Goal: Task Accomplishment & Management: Manage account settings

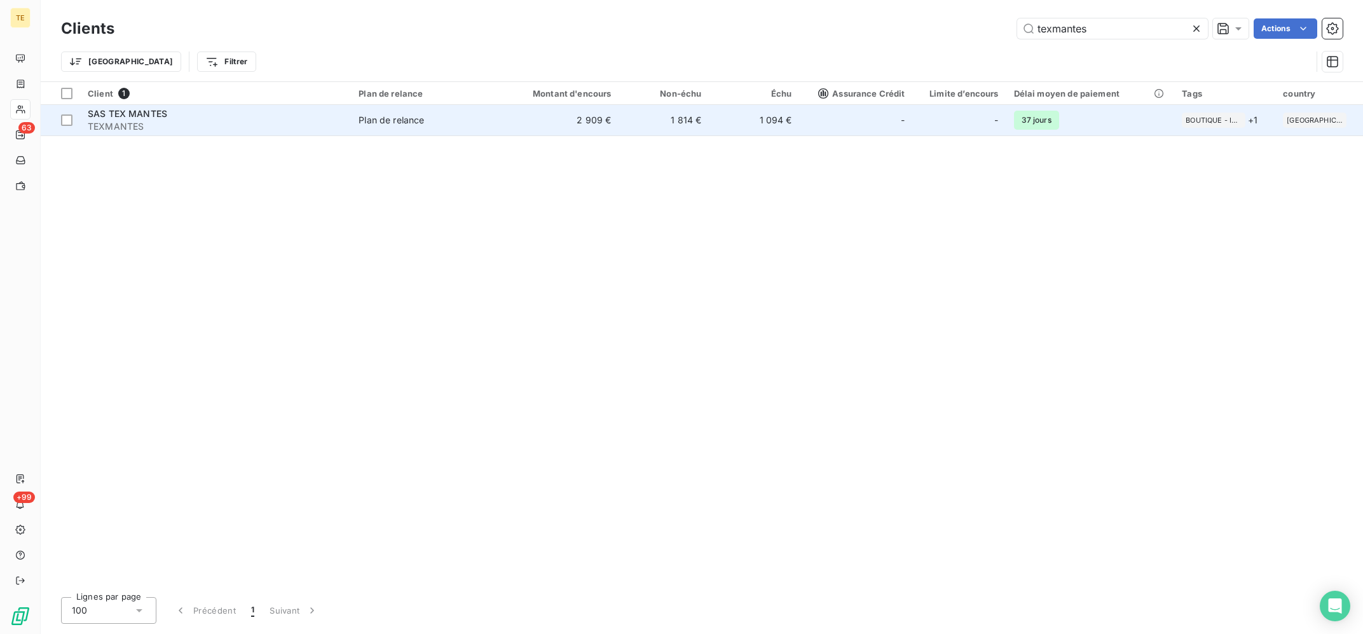
click at [400, 121] on div "Plan de relance" at bounding box center [390, 120] width 65 height 13
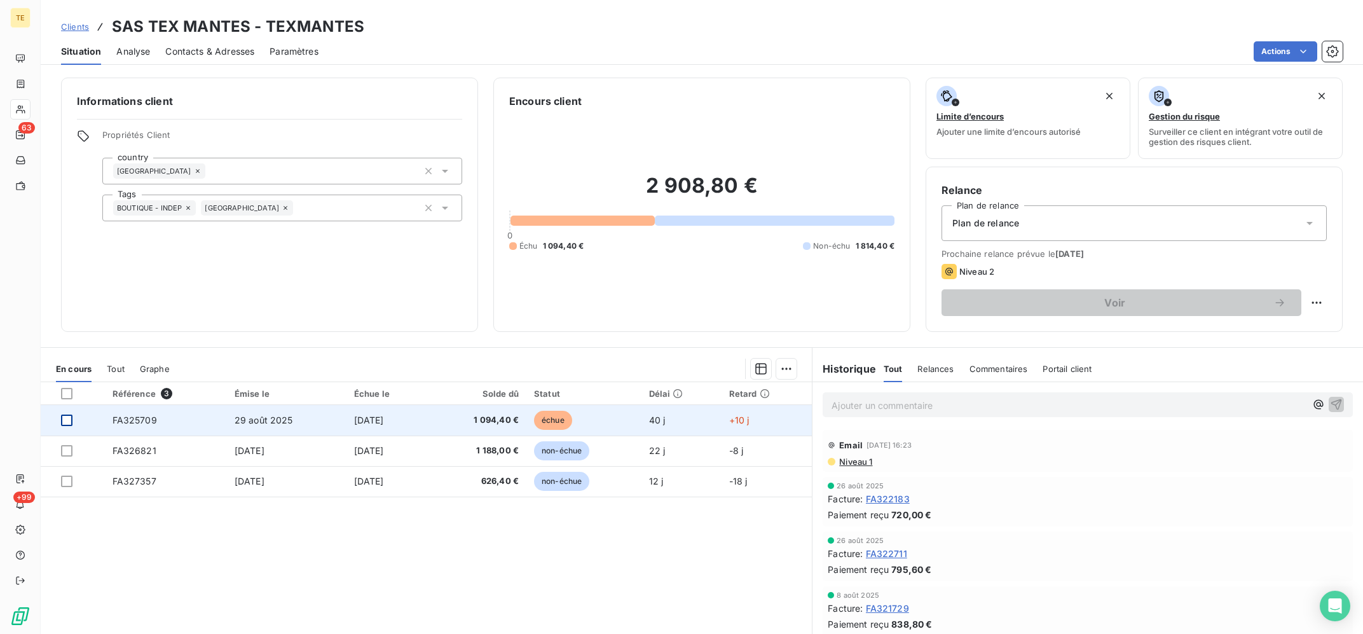
click at [67, 418] on div at bounding box center [66, 419] width 11 height 11
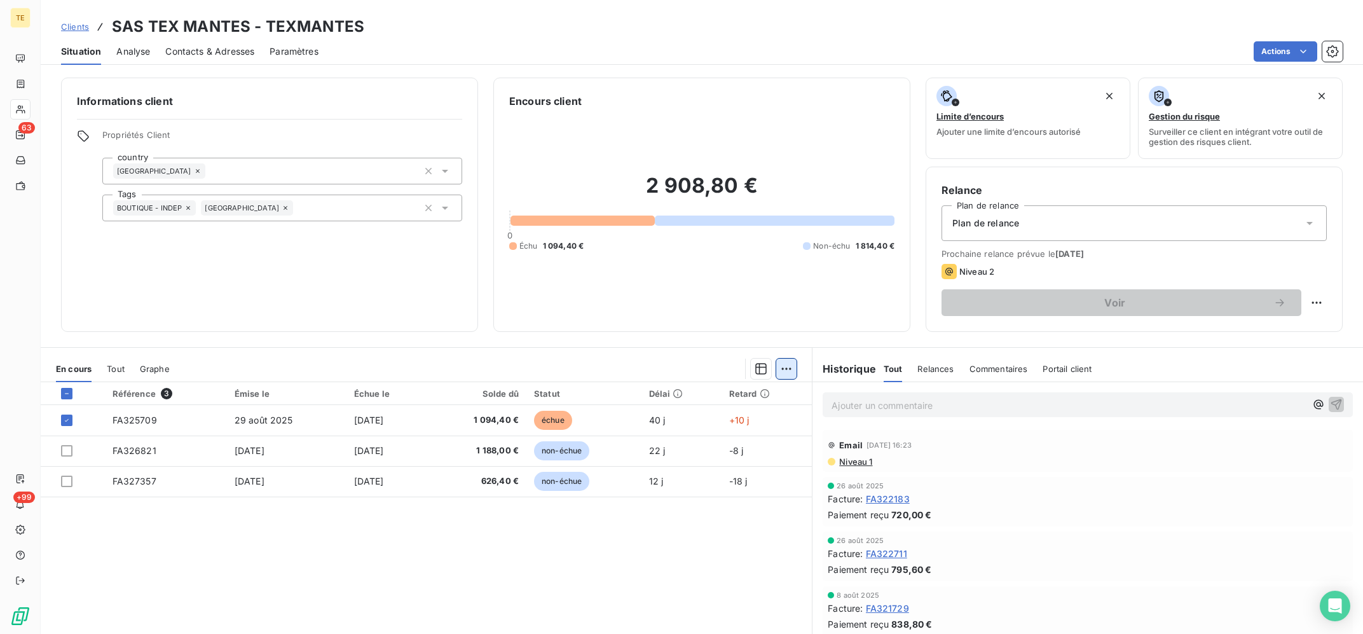
click at [795, 369] on html "TE 63 +99 Clients SAS TEX MANTES - TEXMANTES Situation Analyse Contacts & Adres…" at bounding box center [681, 317] width 1363 height 634
click at [716, 416] on div "Ajouter une promesse de paiement (1 facture)" at bounding box center [678, 419] width 224 height 20
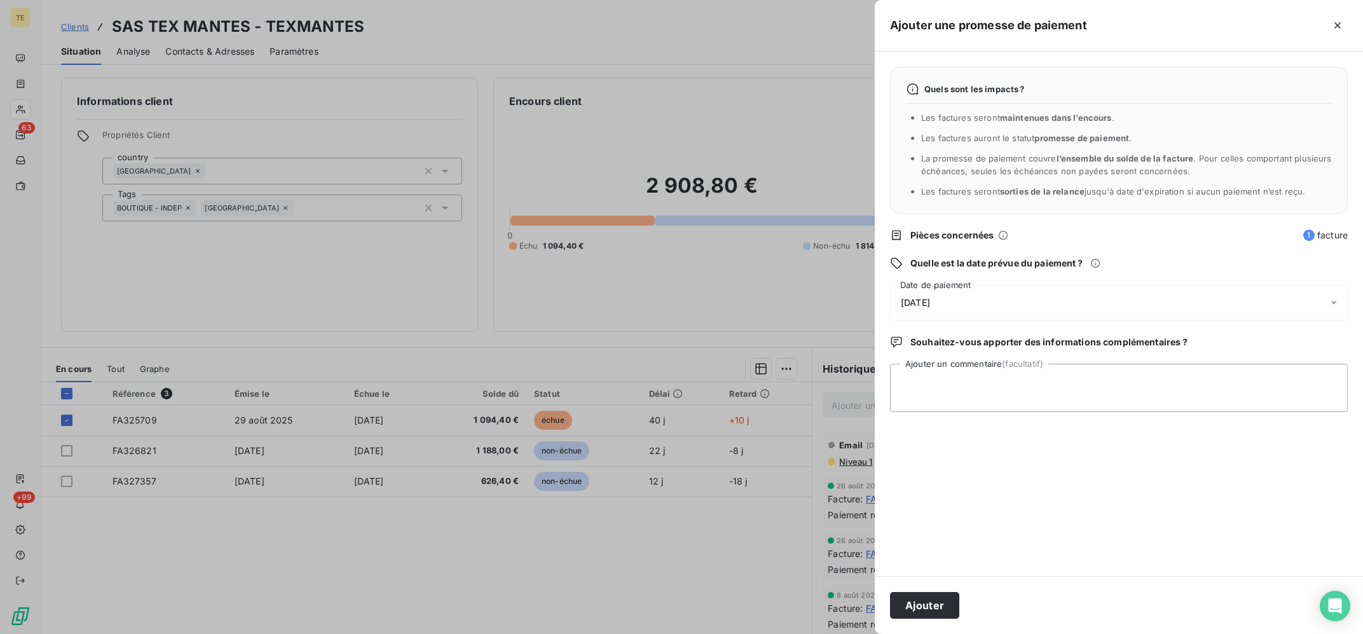
click at [1003, 285] on div "[DATE]" at bounding box center [1119, 303] width 458 height 36
click at [1235, 467] on div "Quels sont les impacts ? Les factures seront maintenues dans l’encours . Les fa…" at bounding box center [1119, 313] width 488 height 524
click at [987, 305] on div "[DATE]" at bounding box center [1119, 303] width 458 height 36
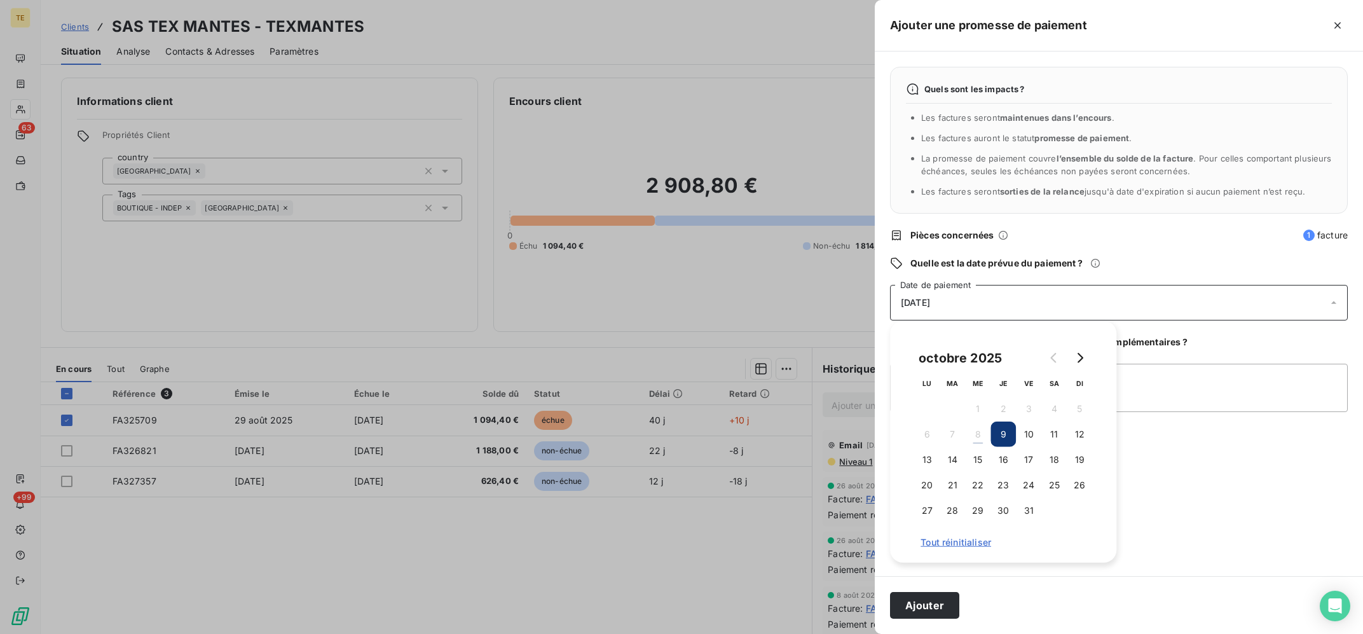
click at [1236, 440] on div "Quels sont les impacts ? Les factures seront maintenues dans l’encours . Les fa…" at bounding box center [1119, 313] width 488 height 524
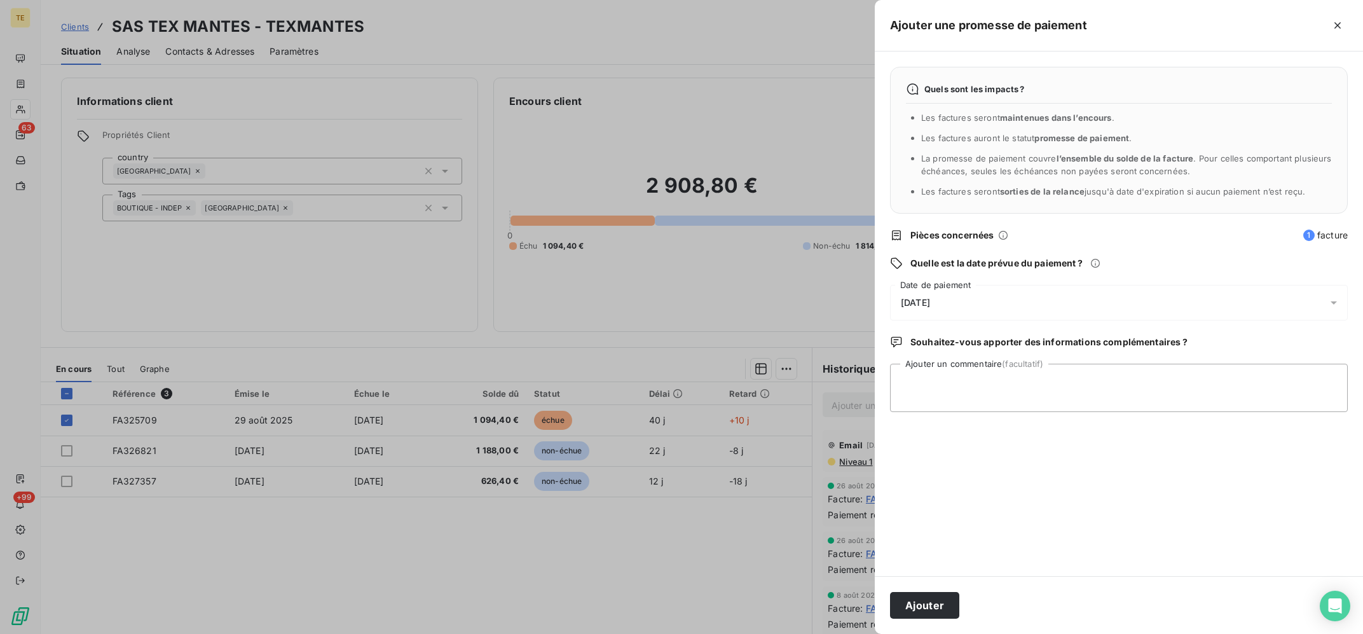
click at [1133, 312] on div "[DATE]" at bounding box center [1119, 303] width 458 height 36
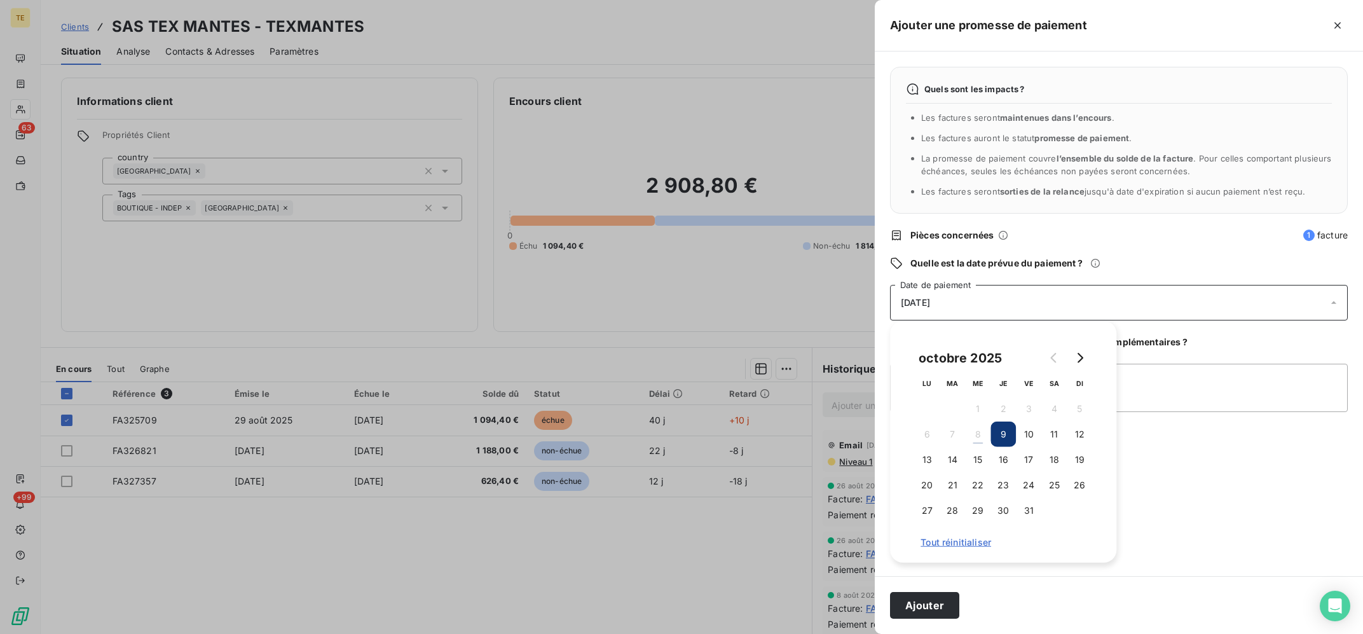
click at [1180, 498] on div "Quels sont les impacts ? Les factures seront maintenues dans l’encours . Les fa…" at bounding box center [1119, 313] width 488 height 524
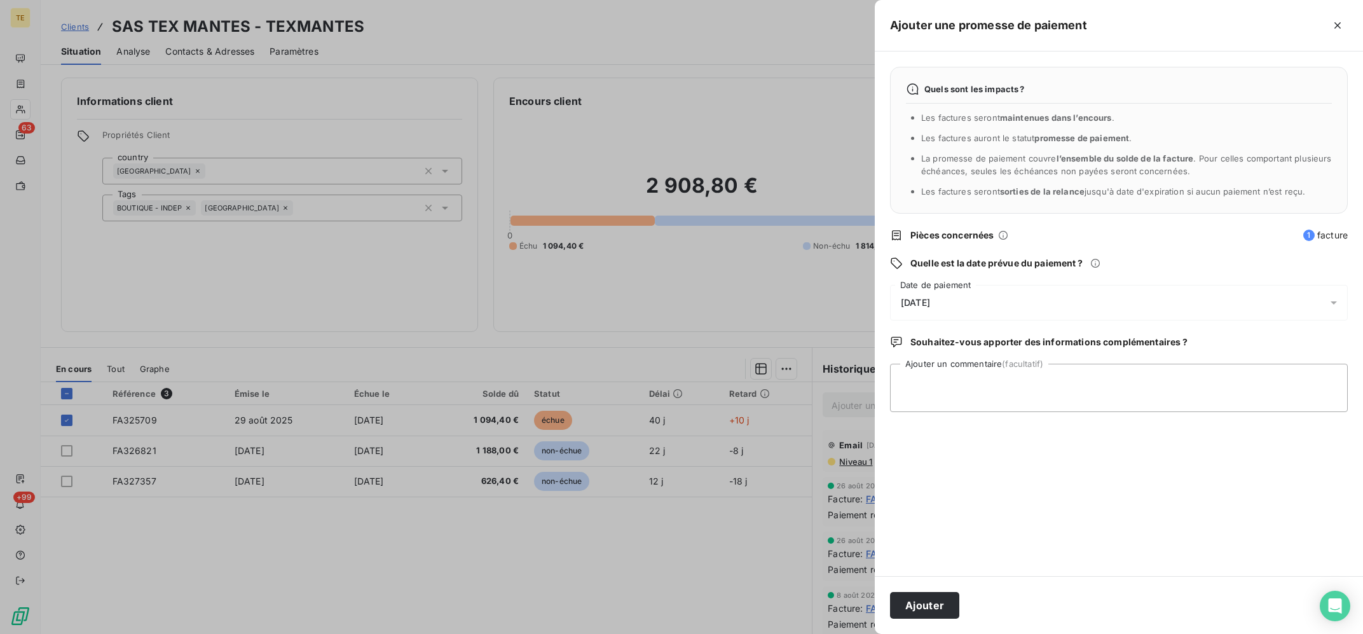
click at [1042, 310] on div "[DATE]" at bounding box center [1119, 303] width 458 height 36
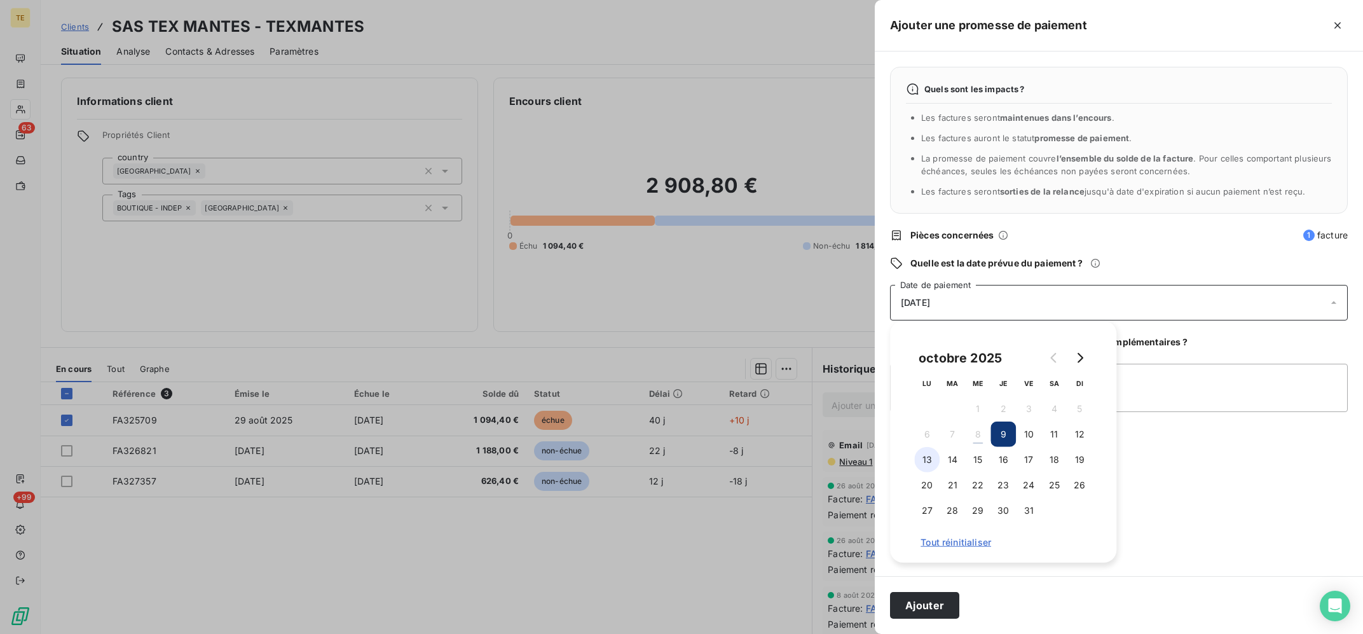
click at [923, 465] on button "13" at bounding box center [926, 459] width 25 height 25
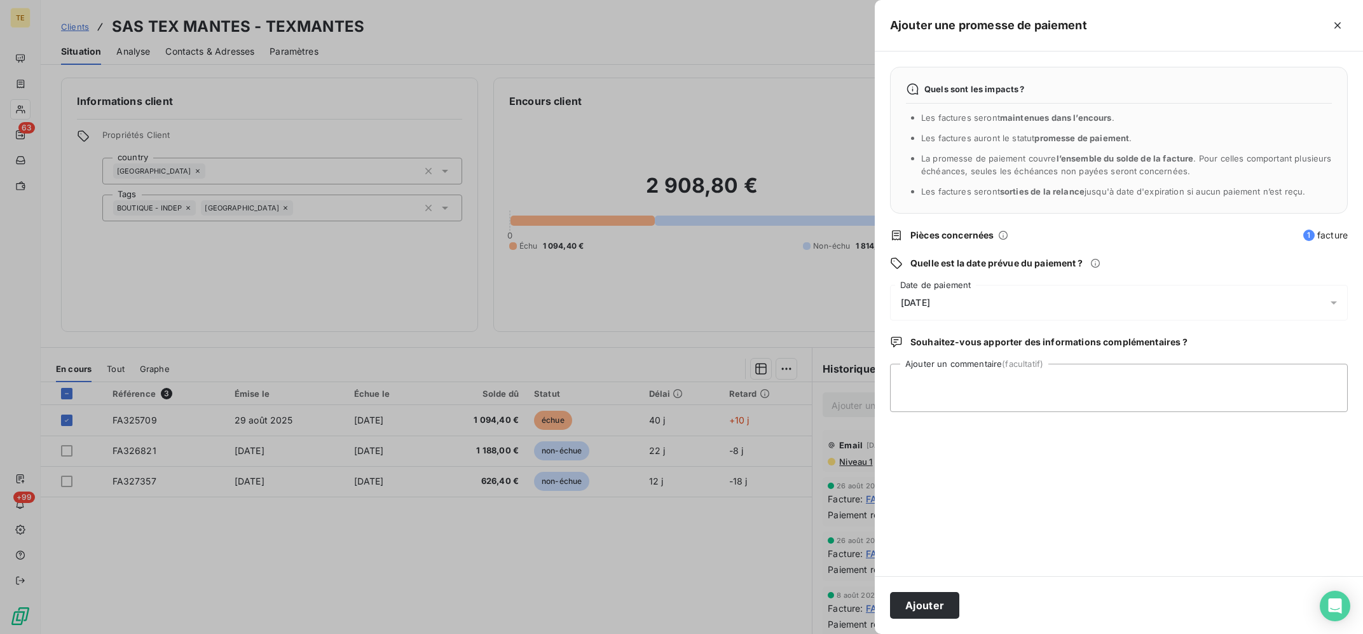
click at [1240, 358] on div "Quels sont les impacts ? Les factures seront maintenues dans l’encours . Les fa…" at bounding box center [1119, 313] width 488 height 524
click at [1240, 377] on textarea "Ajouter un commentaire (facultatif)" at bounding box center [1119, 388] width 458 height 48
type textarea "0"
type textarea "08/10 : Oubli de sa part, indique faire le nécessaire ce jour"
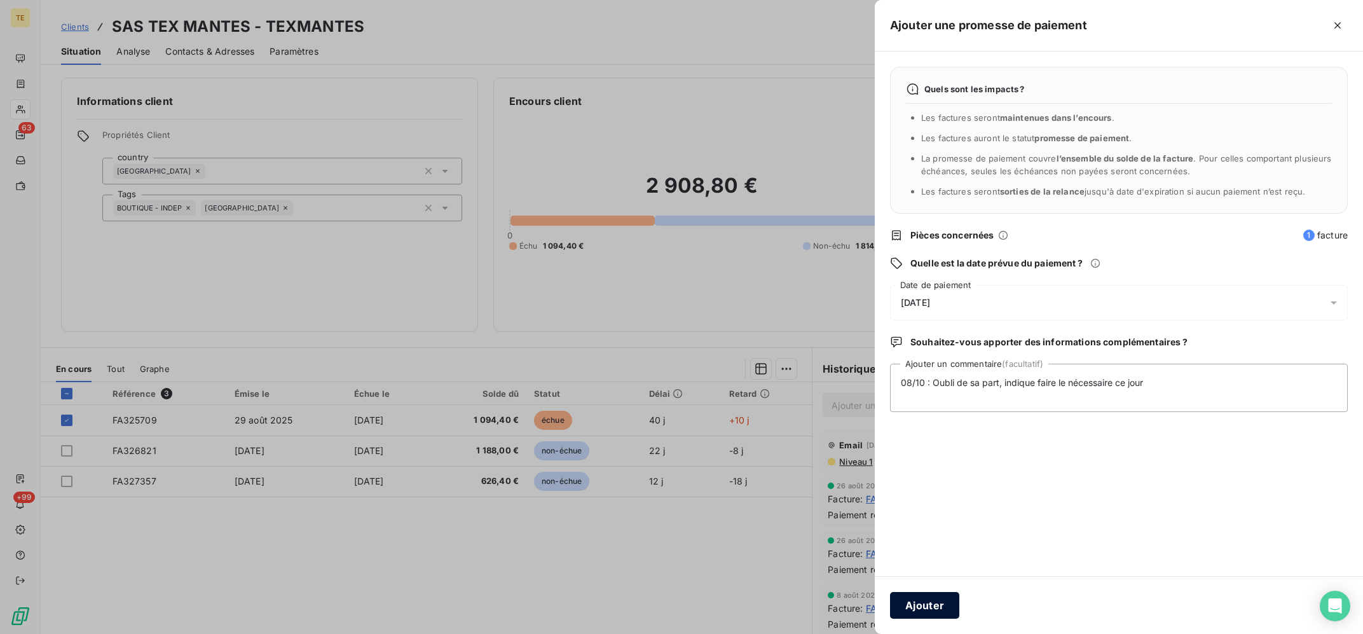
click at [925, 604] on button "Ajouter" at bounding box center [924, 605] width 69 height 27
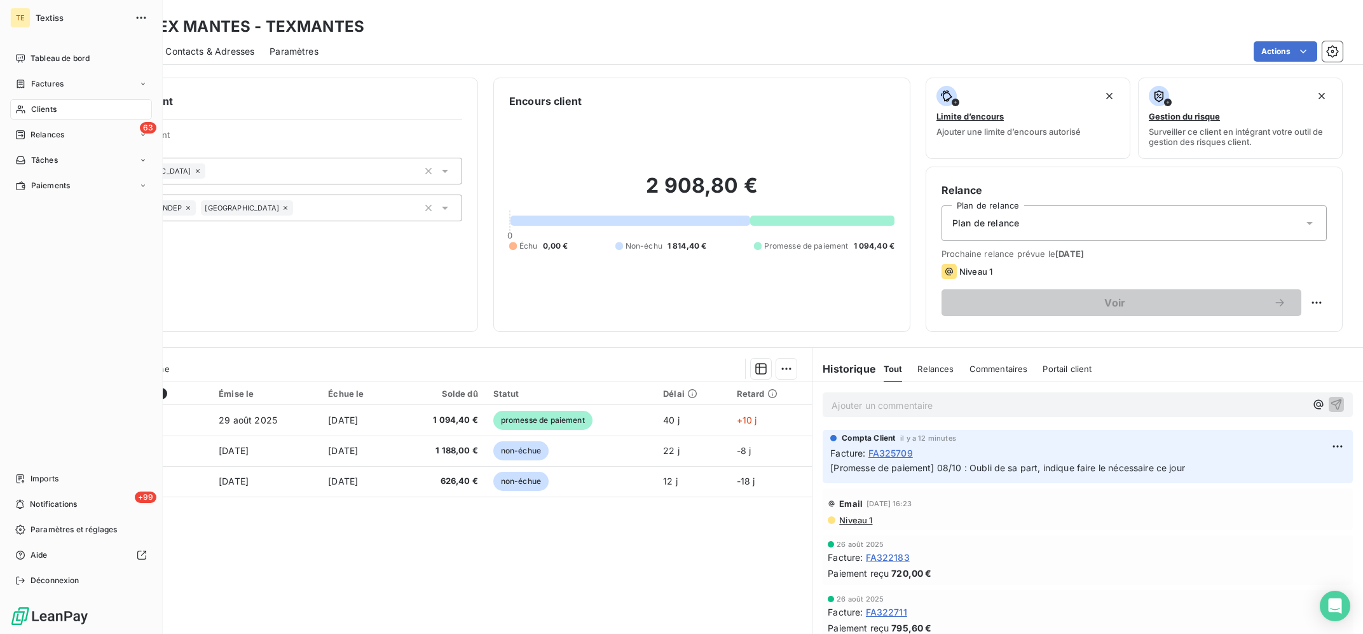
click at [40, 108] on span "Clients" at bounding box center [43, 109] width 25 height 11
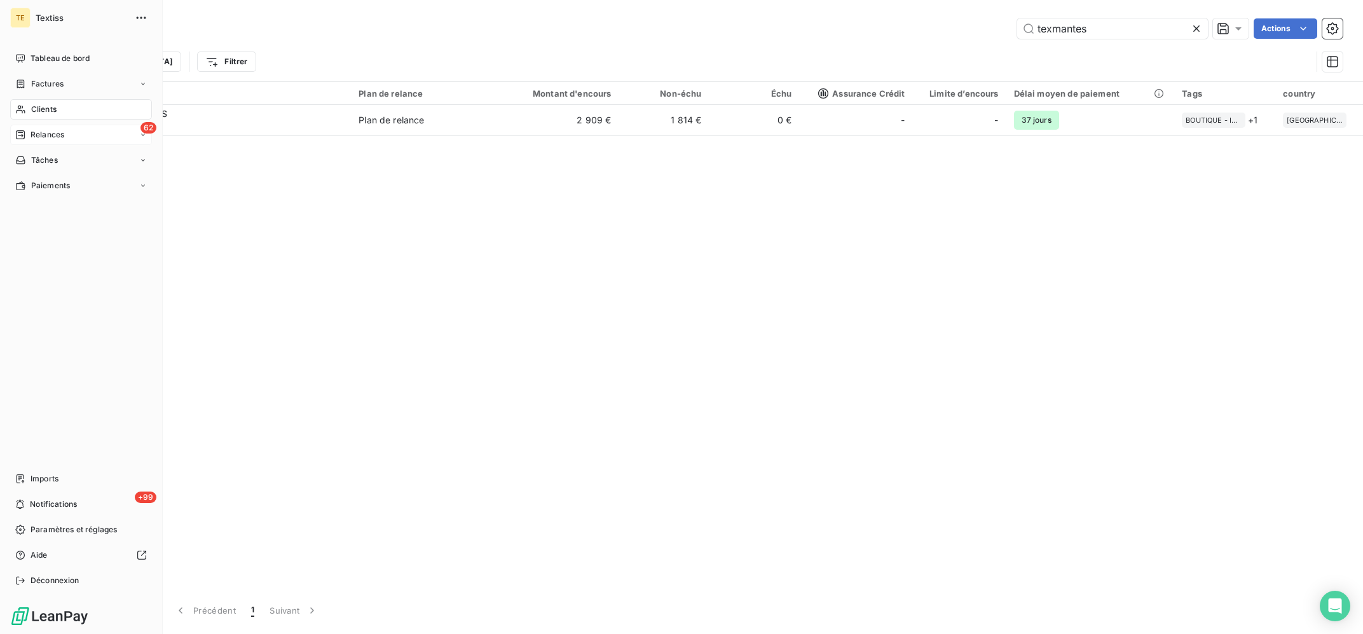
click at [22, 126] on div "62 Relances" at bounding box center [81, 135] width 142 height 20
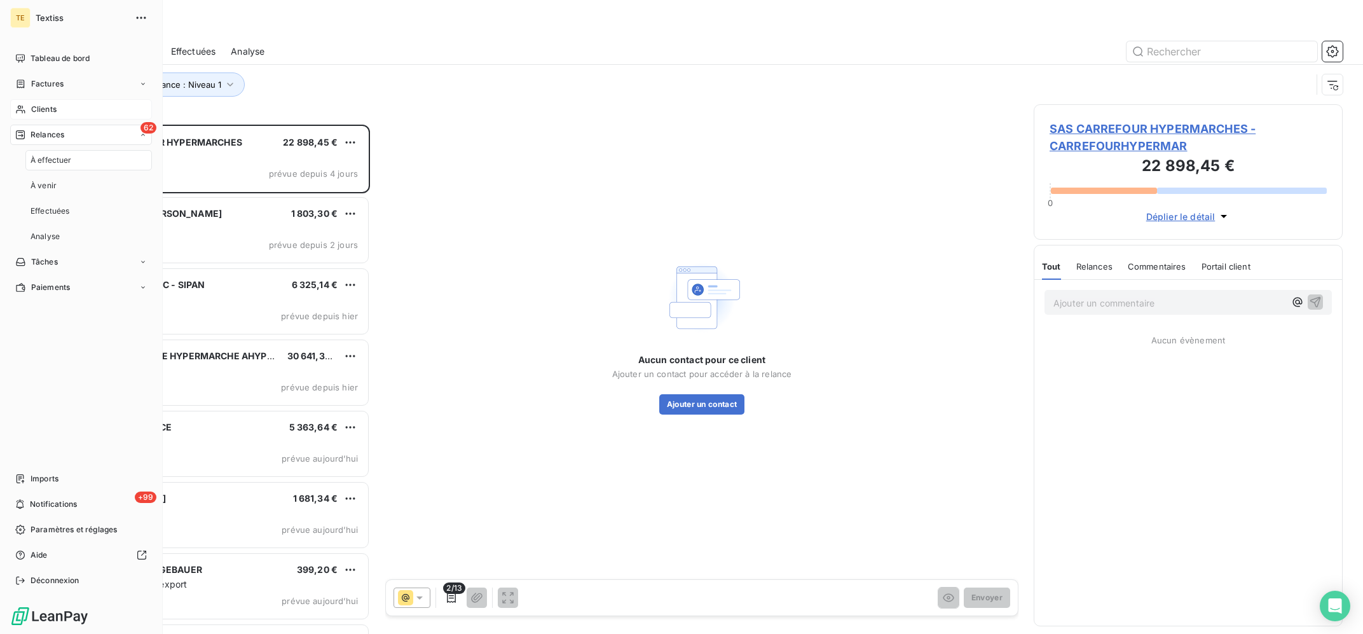
scroll to position [508, 308]
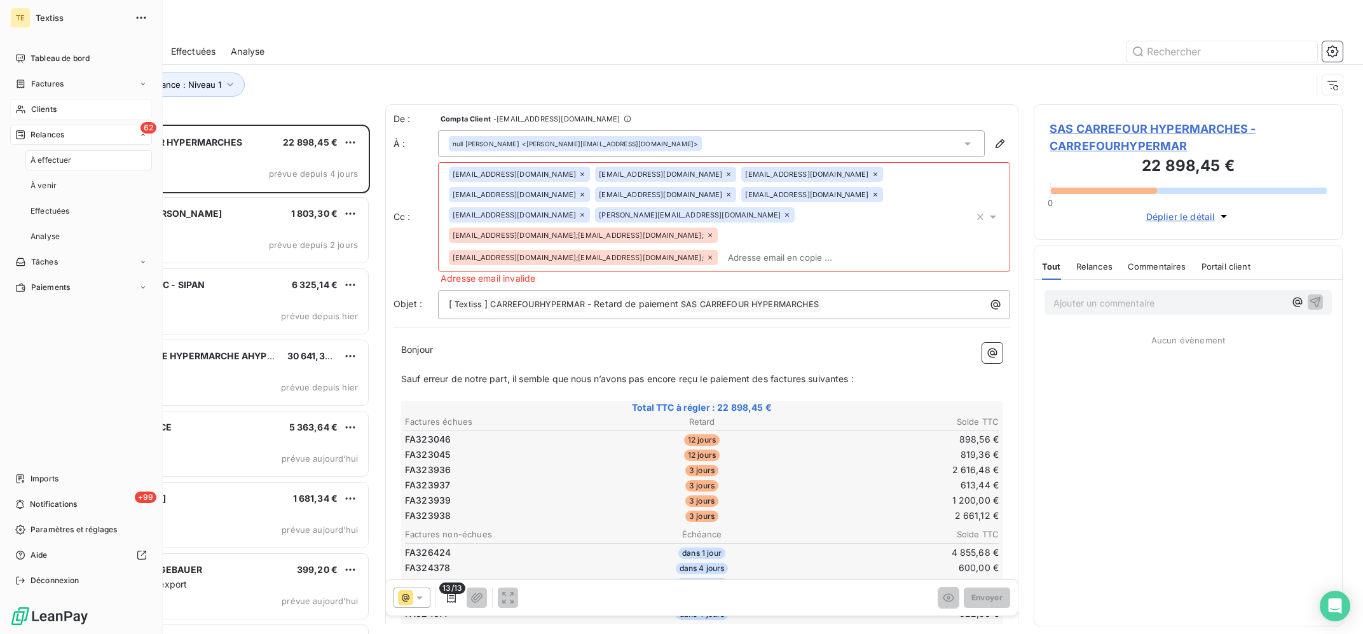
click at [57, 108] on div "Clients" at bounding box center [81, 109] width 142 height 20
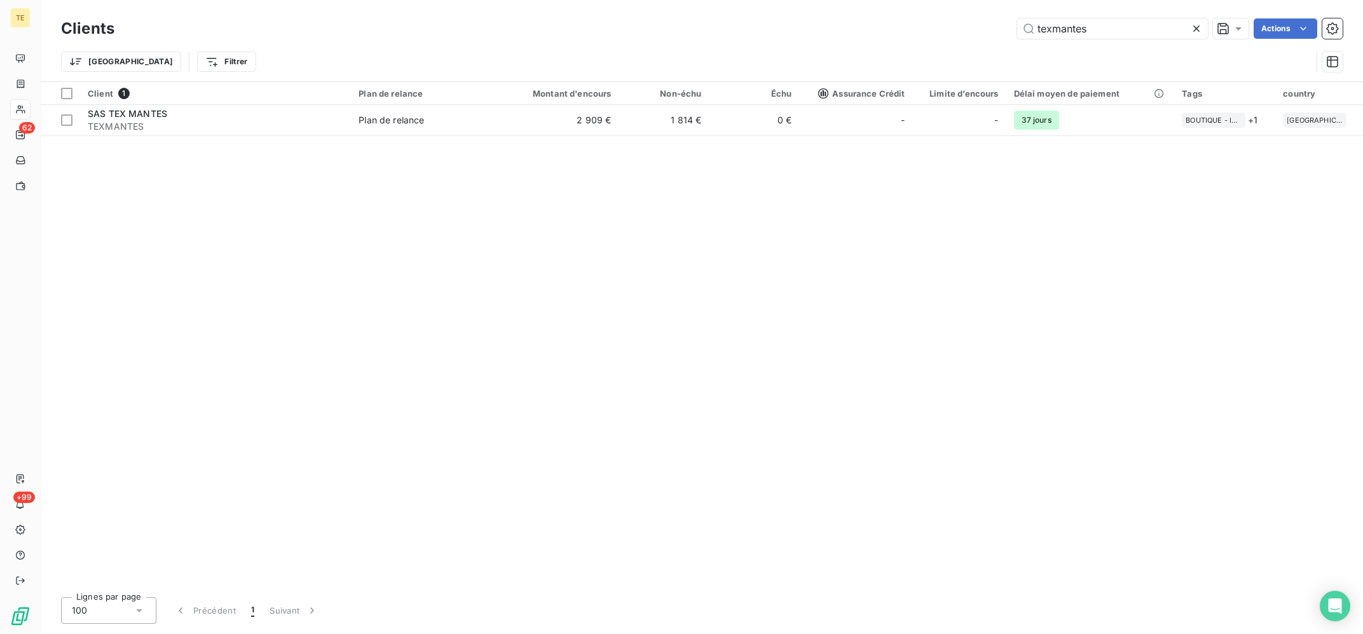
click at [322, 230] on div "Client 1 Plan de relance Montant d'encours Non-échu Échu Assurance Crédit Limit…" at bounding box center [702, 334] width 1322 height 505
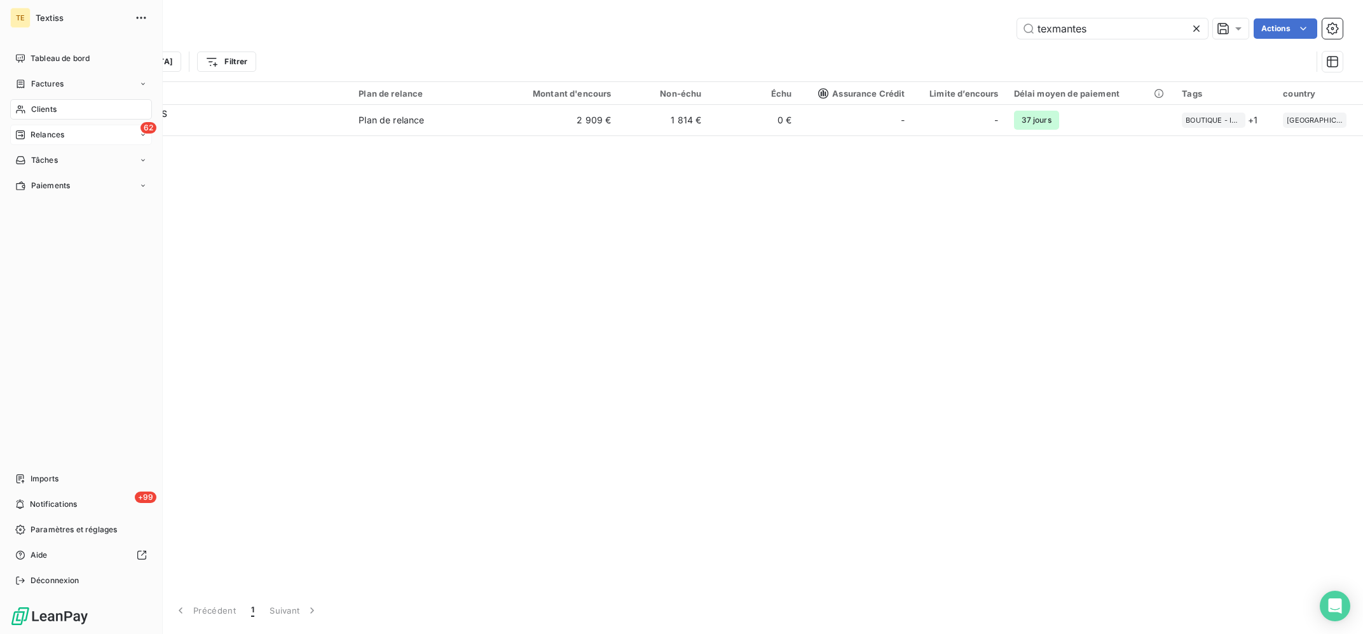
click at [24, 135] on icon at bounding box center [20, 135] width 10 height 10
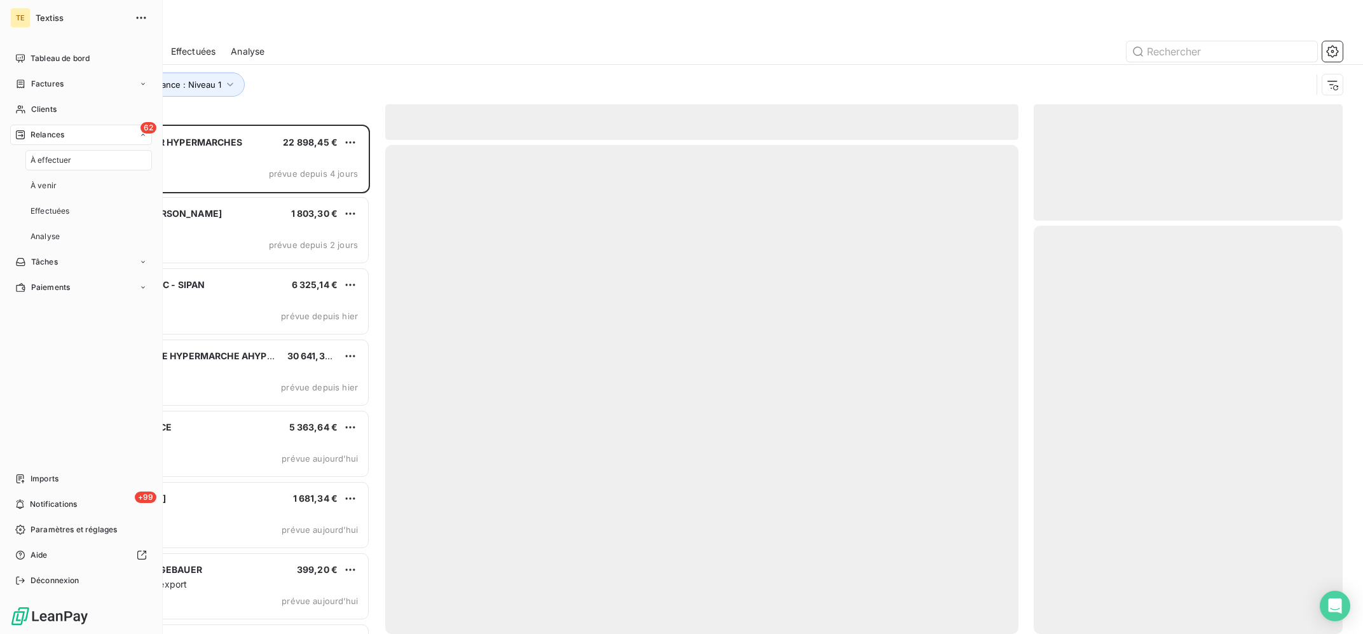
scroll to position [508, 308]
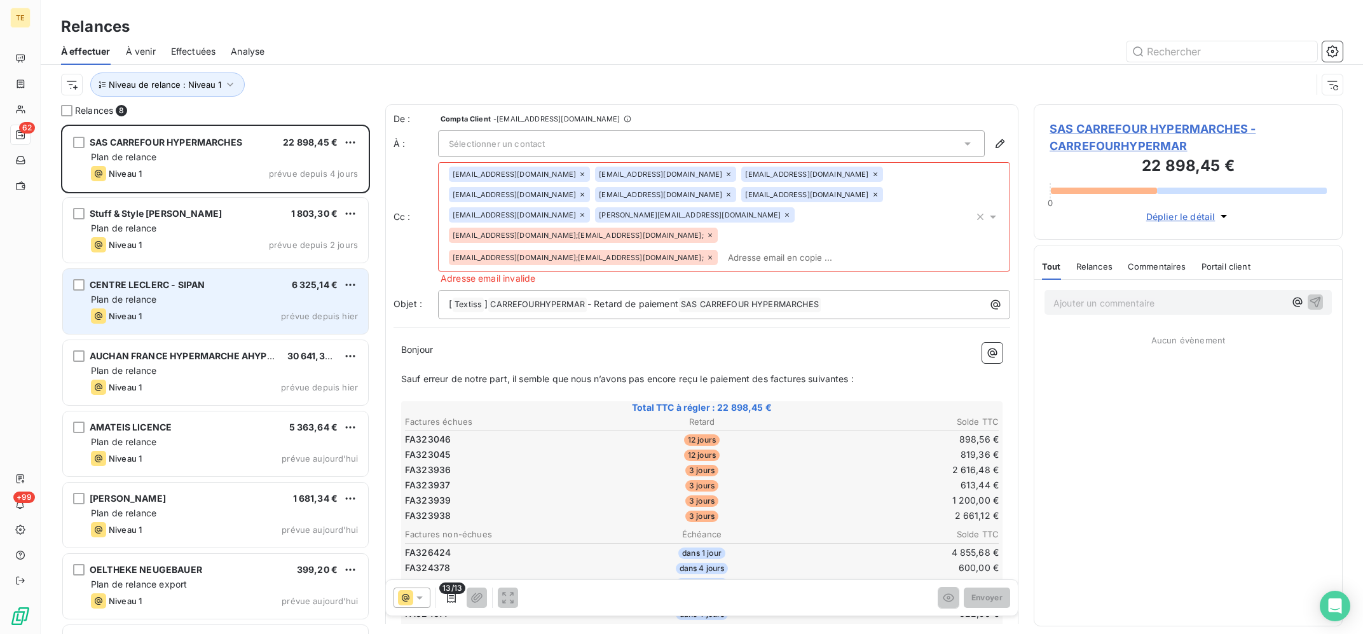
click at [163, 299] on div "Plan de relance" at bounding box center [224, 299] width 267 height 13
